Goal: Check status: Check status

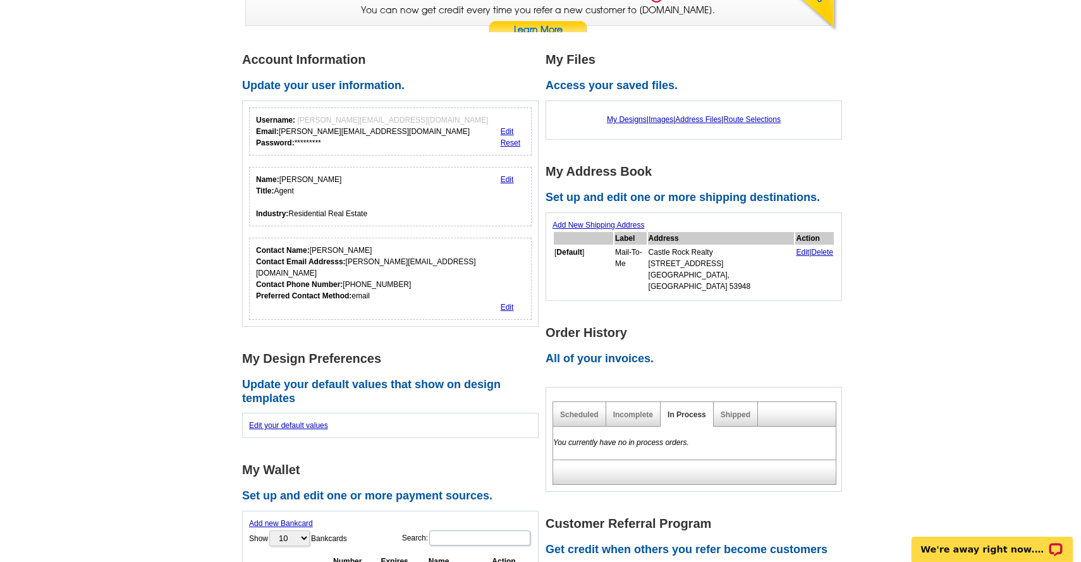
scroll to position [147, 0]
click at [738, 409] on link "Shipped" at bounding box center [735, 413] width 30 height 9
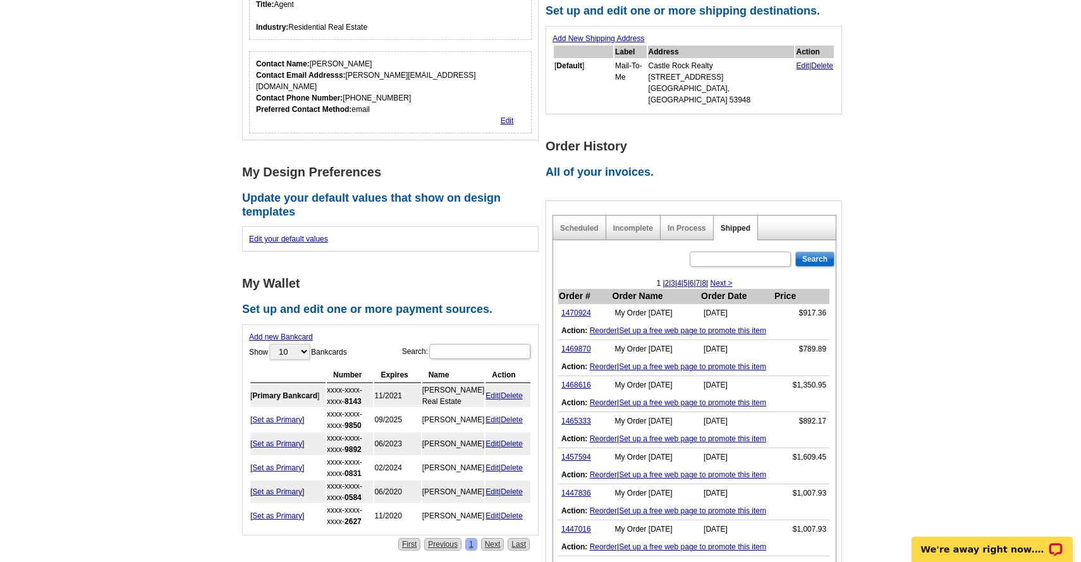
scroll to position [332, 0]
click at [575, 308] on link "1470924" at bounding box center [576, 312] width 30 height 9
click at [583, 344] on link "1469870" at bounding box center [576, 348] width 30 height 9
click at [581, 380] on link "1468616" at bounding box center [576, 384] width 30 height 9
